Goal: Task Accomplishment & Management: Use online tool/utility

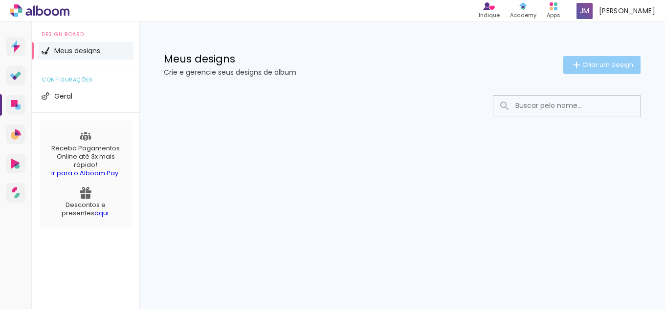
click at [588, 65] on span "Criar um design" at bounding box center [607, 65] width 51 height 6
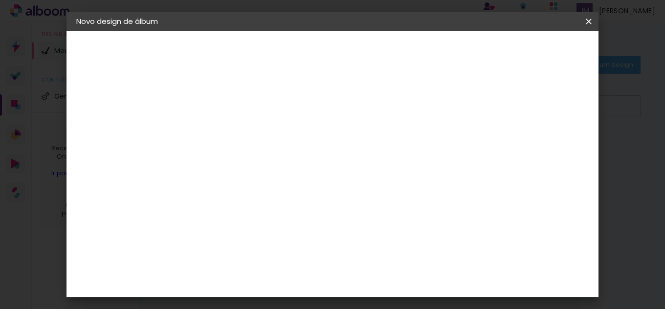
click at [236, 130] on input at bounding box center [236, 131] width 0 height 15
click at [585, 22] on iron-icon at bounding box center [588, 22] width 12 height 10
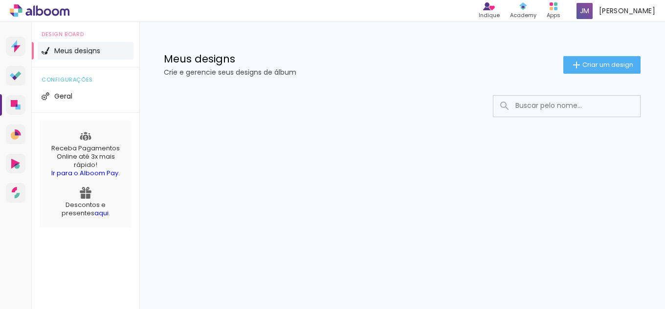
click at [448, 89] on div at bounding box center [401, 136] width 525 height 100
click at [53, 8] on icon at bounding box center [40, 10] width 60 height 13
click at [555, 13] on div "Apps" at bounding box center [553, 15] width 14 height 8
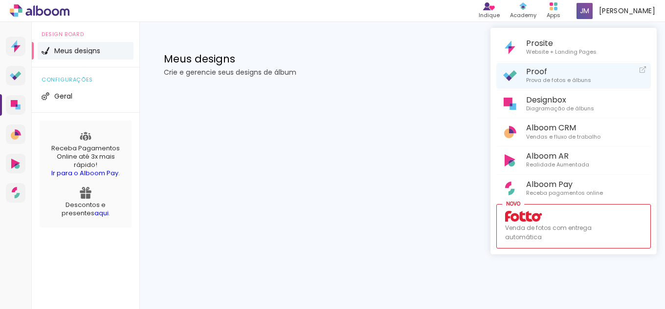
click at [538, 75] on span "Proof" at bounding box center [558, 71] width 65 height 9
